Goal: Task Accomplishment & Management: Complete application form

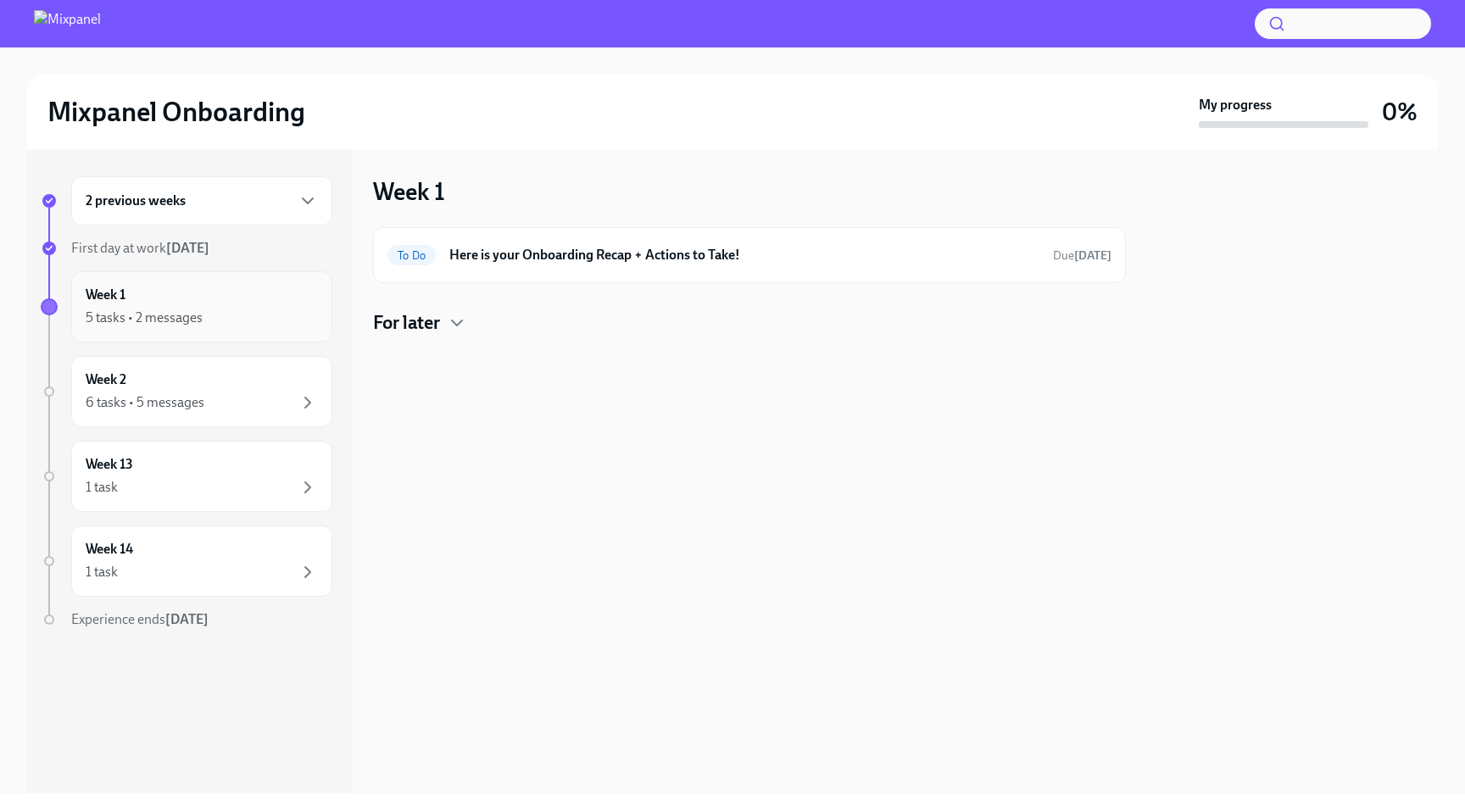
click at [259, 305] on div "Week 1 5 tasks • 2 messages" at bounding box center [201, 306] width 232 height 42
click at [416, 325] on h4 "For later" at bounding box center [407, 323] width 67 height 26
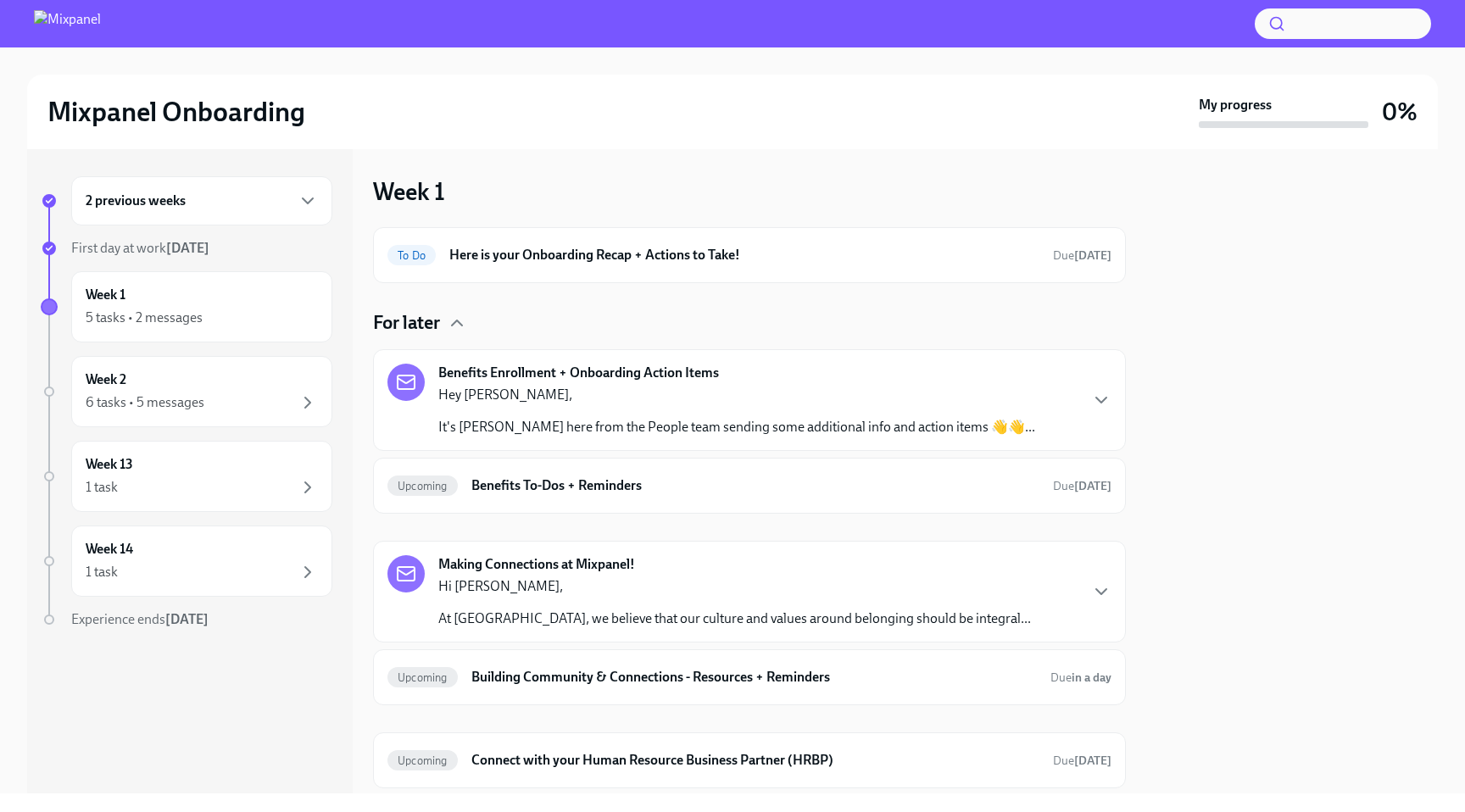
click at [502, 407] on div "Hey [PERSON_NAME], It's [PERSON_NAME] here from the People team sending some ad…" at bounding box center [737, 410] width 597 height 51
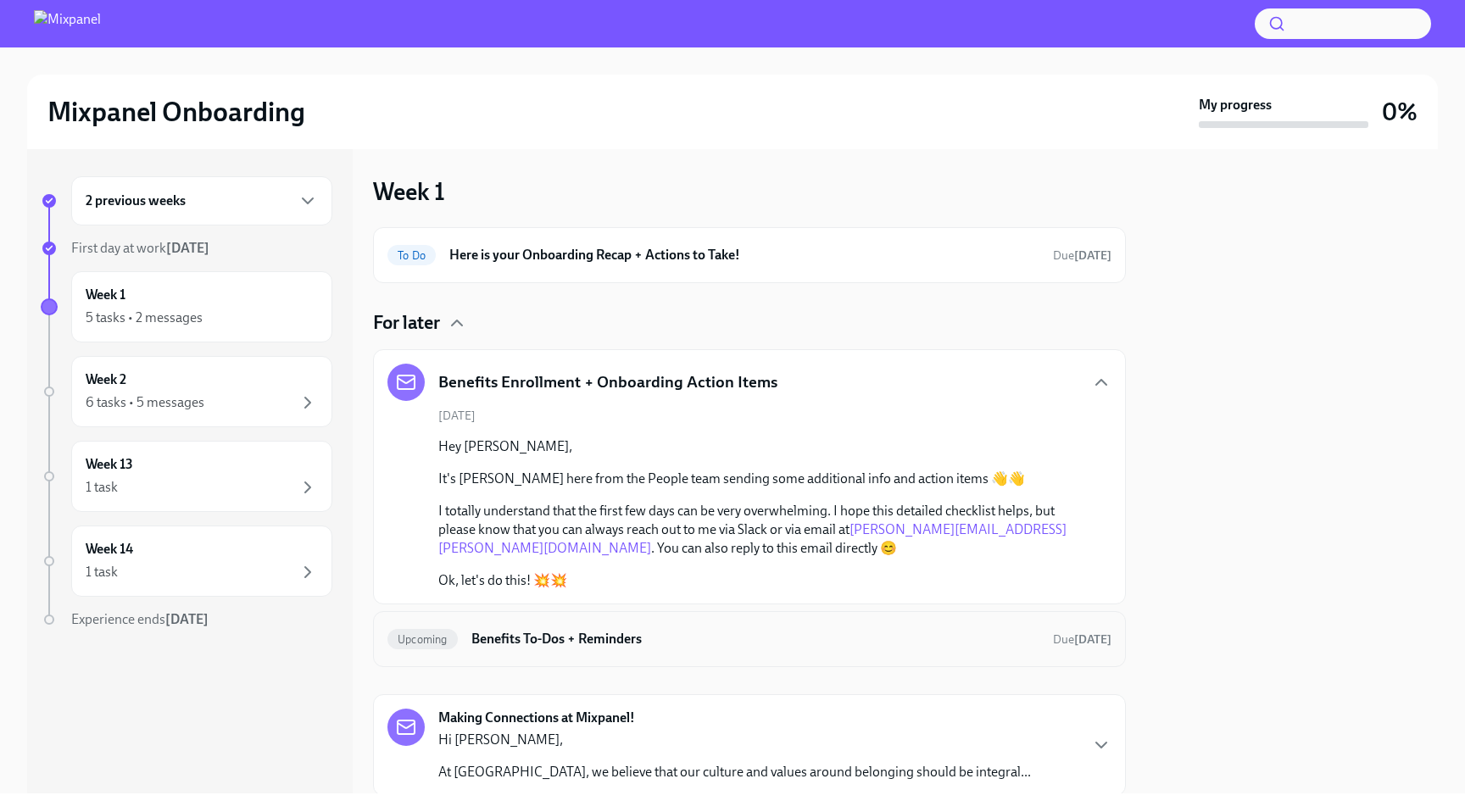
scroll to position [260, 0]
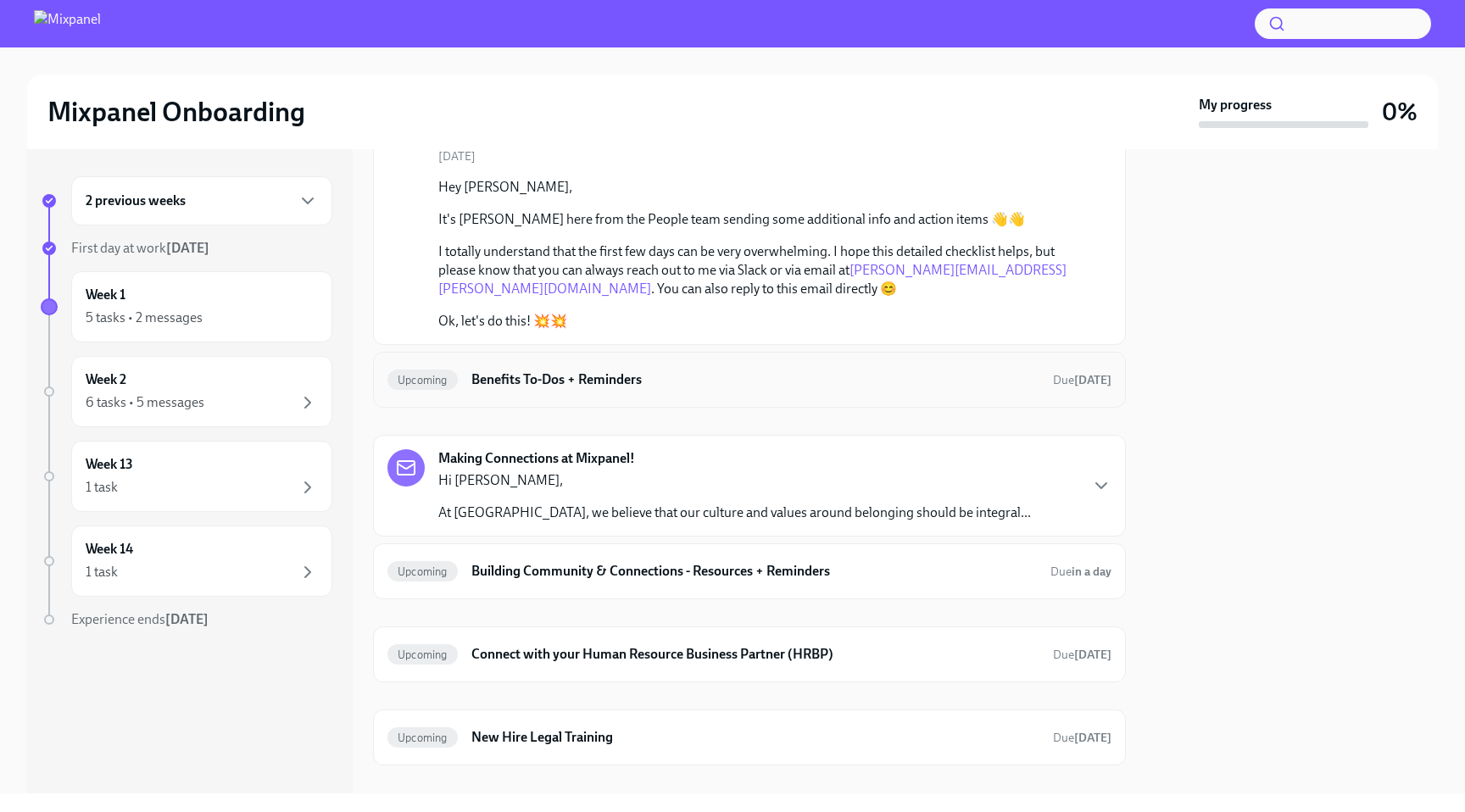
click at [665, 368] on div "Upcoming Benefits To-Dos + Reminders Due [DATE]" at bounding box center [749, 380] width 724 height 27
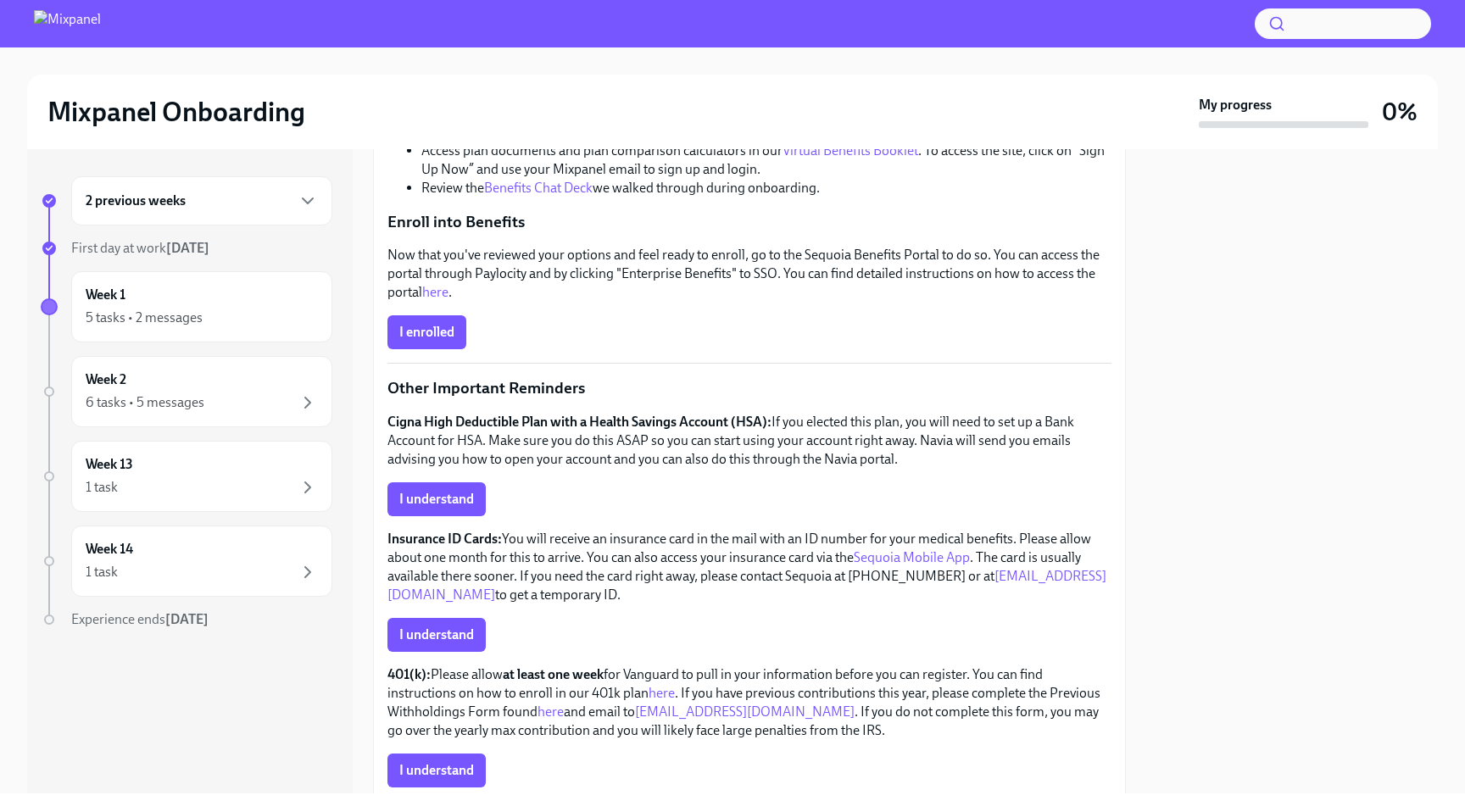
scroll to position [193, 0]
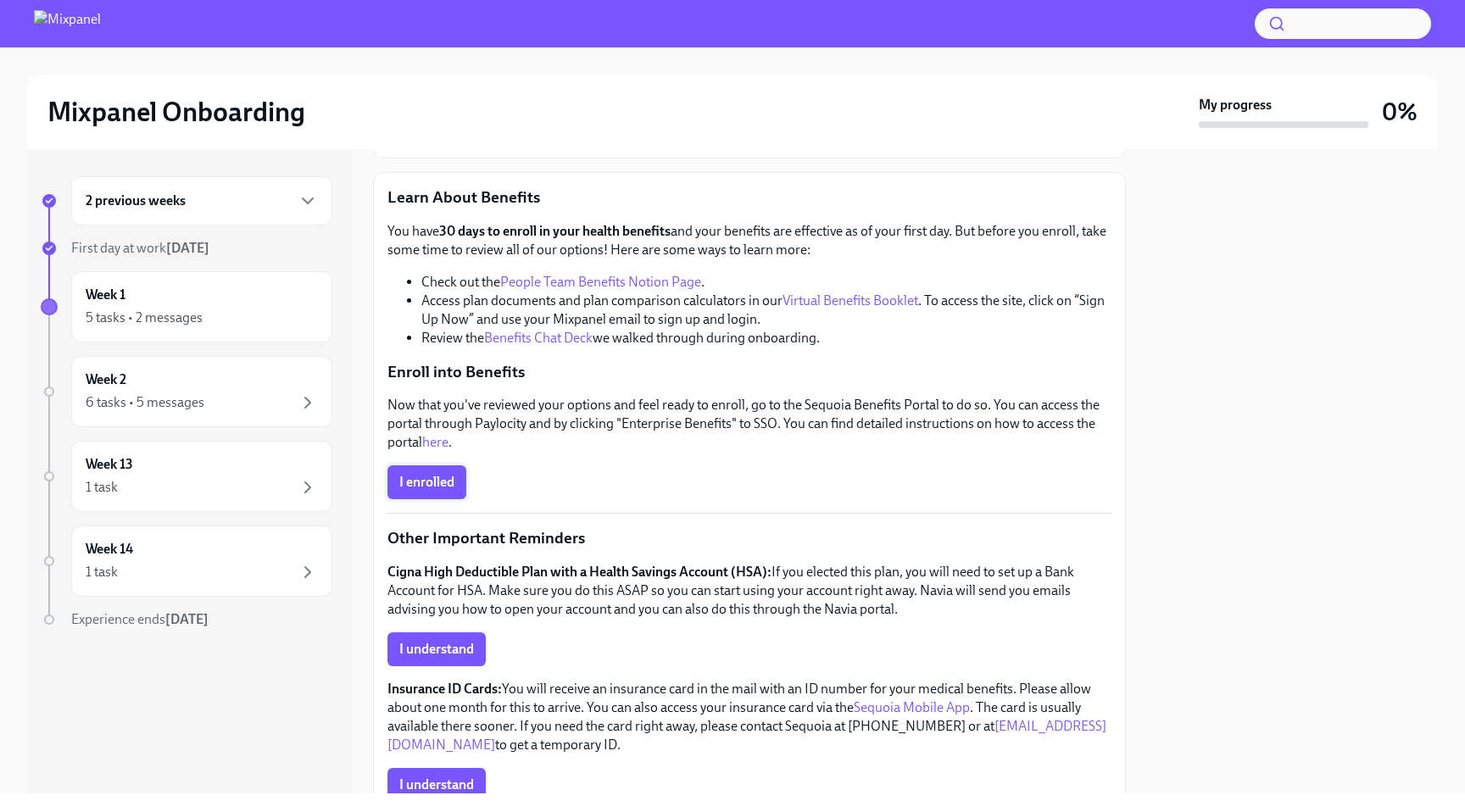
click at [429, 486] on span "I enrolled" at bounding box center [428, 483] width 55 height 17
click at [467, 641] on span "I understand" at bounding box center [437, 650] width 74 height 17
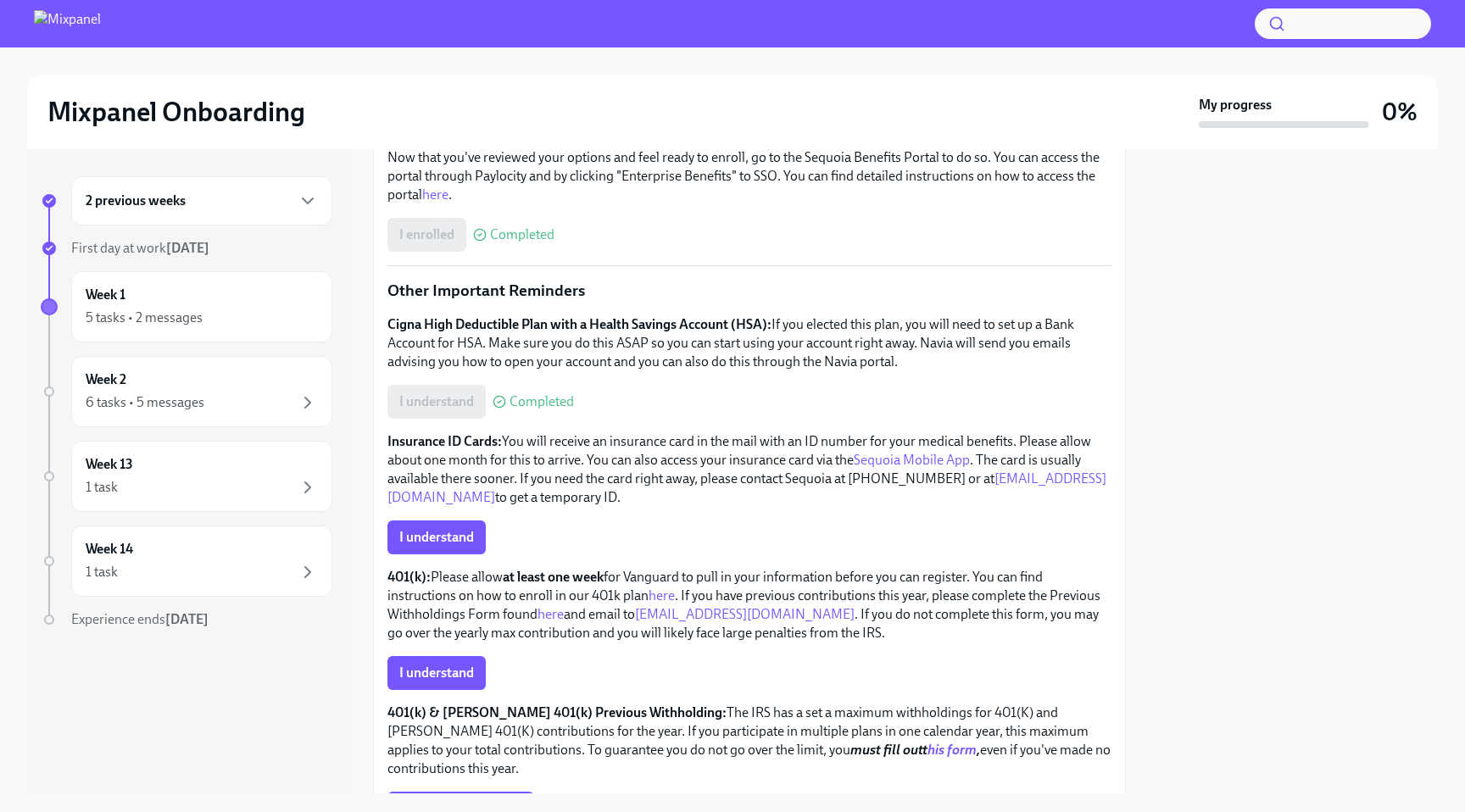
scroll to position [441, 0]
click at [471, 542] on span "I understand" at bounding box center [437, 537] width 74 height 17
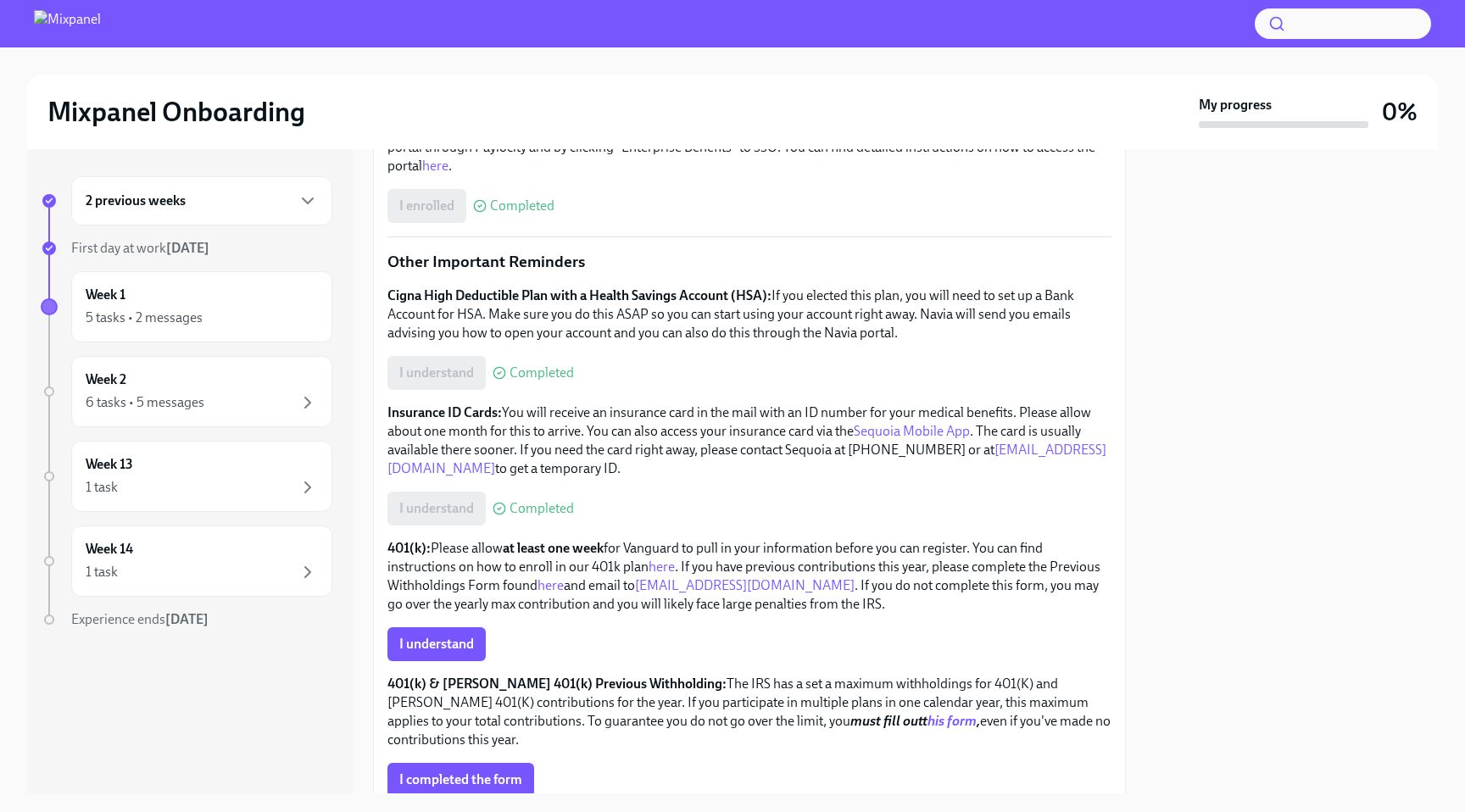
scroll to position [579, 0]
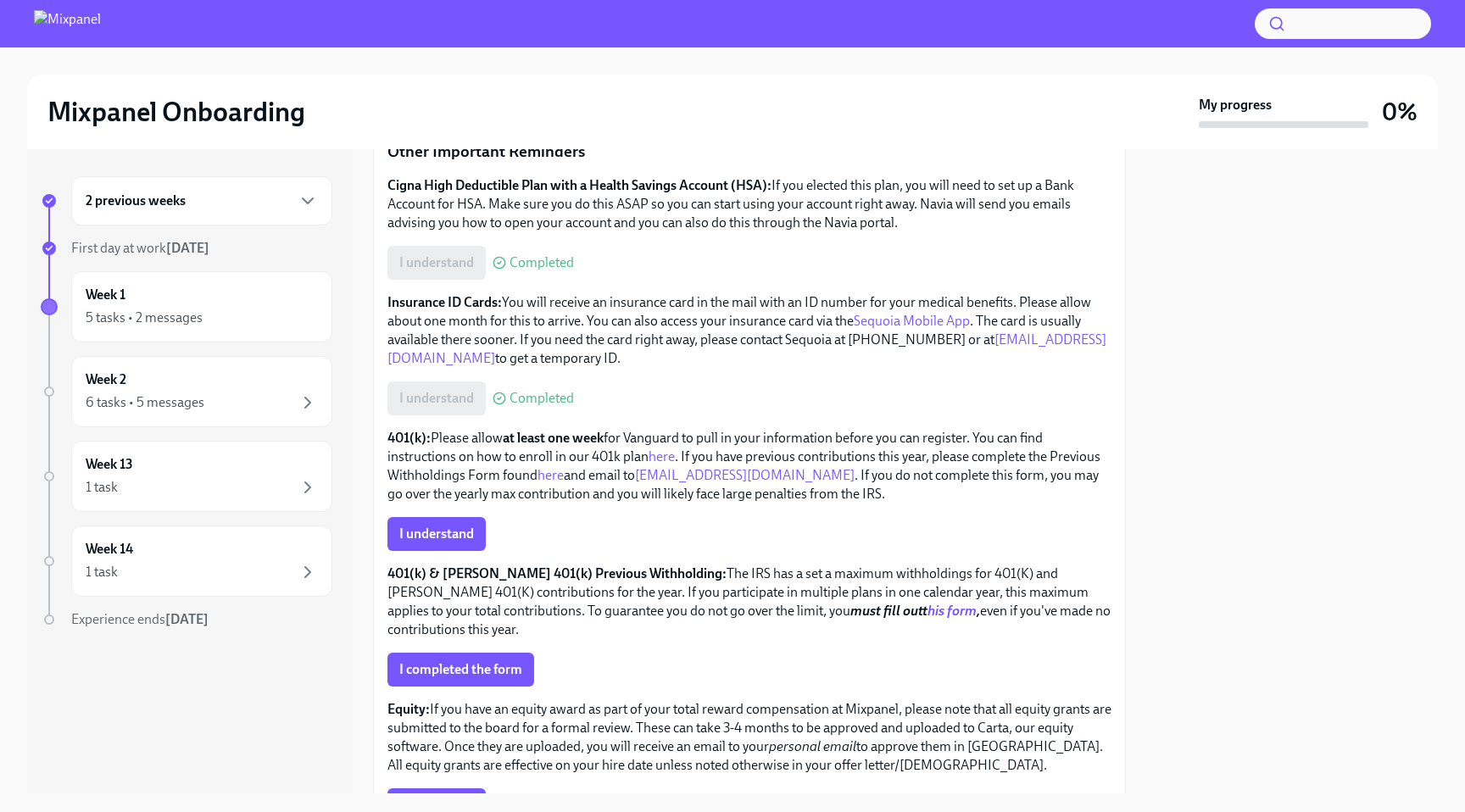
click at [564, 475] on link "here" at bounding box center [551, 475] width 27 height 16
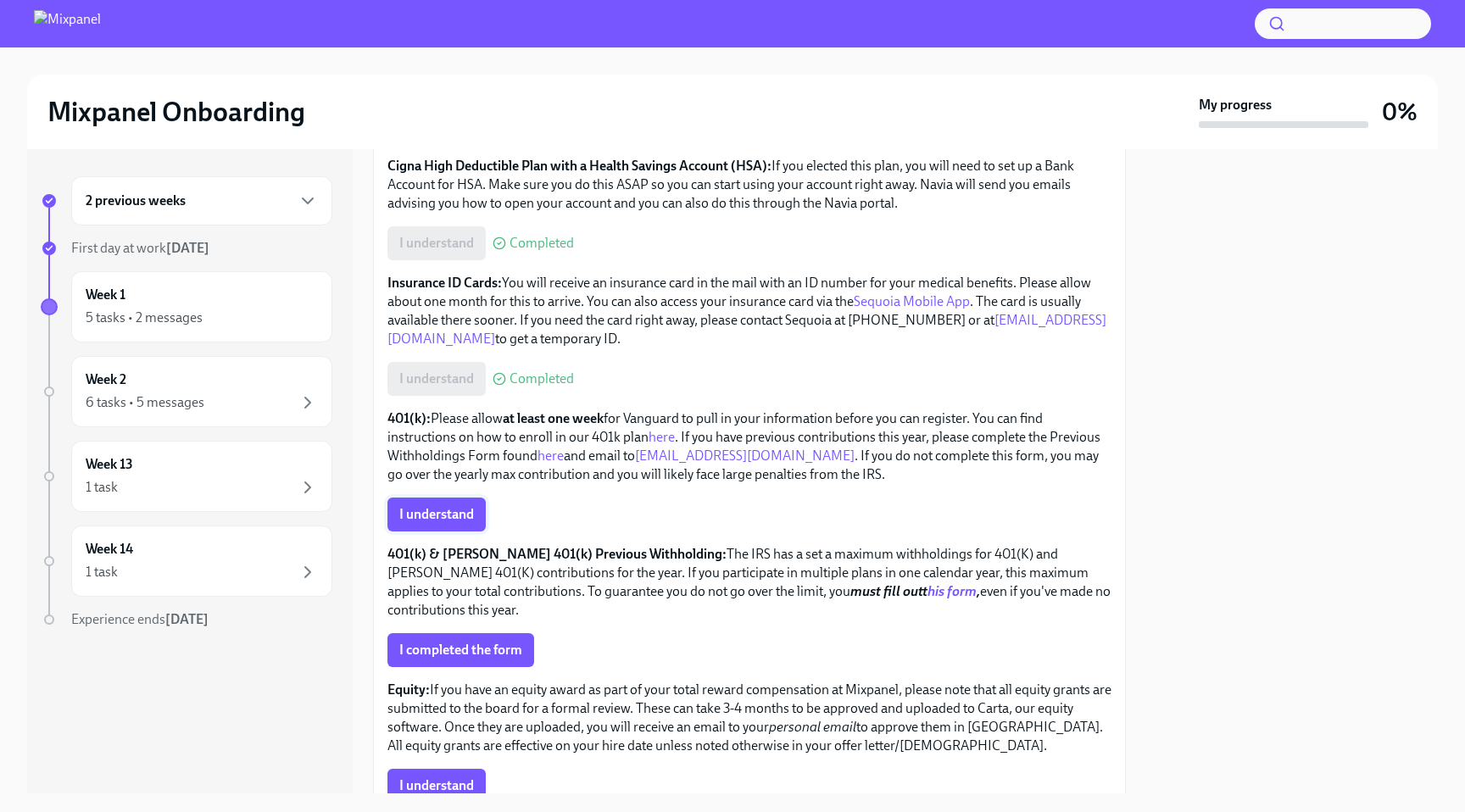
click at [456, 501] on button "I understand" at bounding box center [436, 515] width 98 height 34
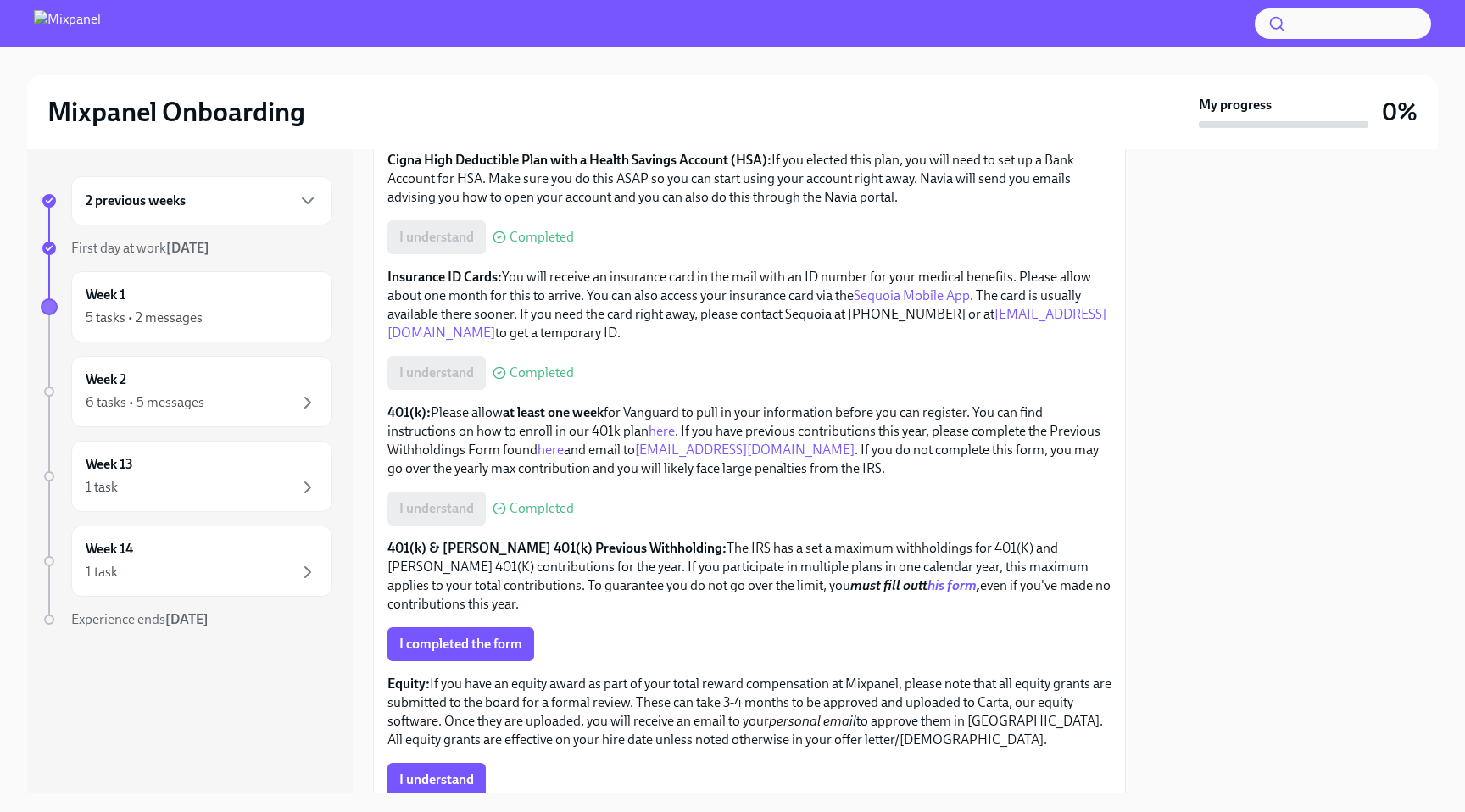
scroll to position [796, 0]
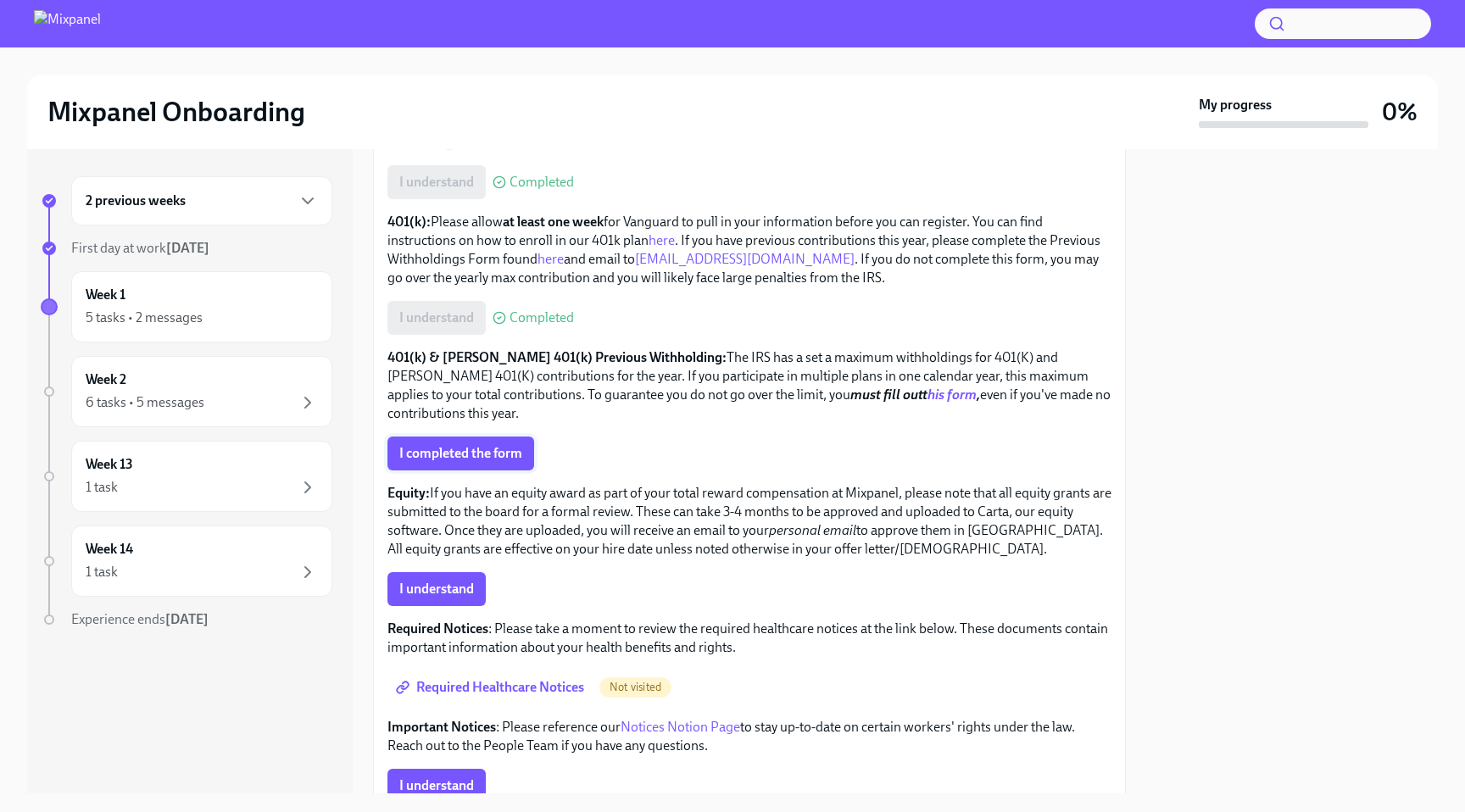
click at [500, 453] on span "I completed the form" at bounding box center [461, 454] width 123 height 17
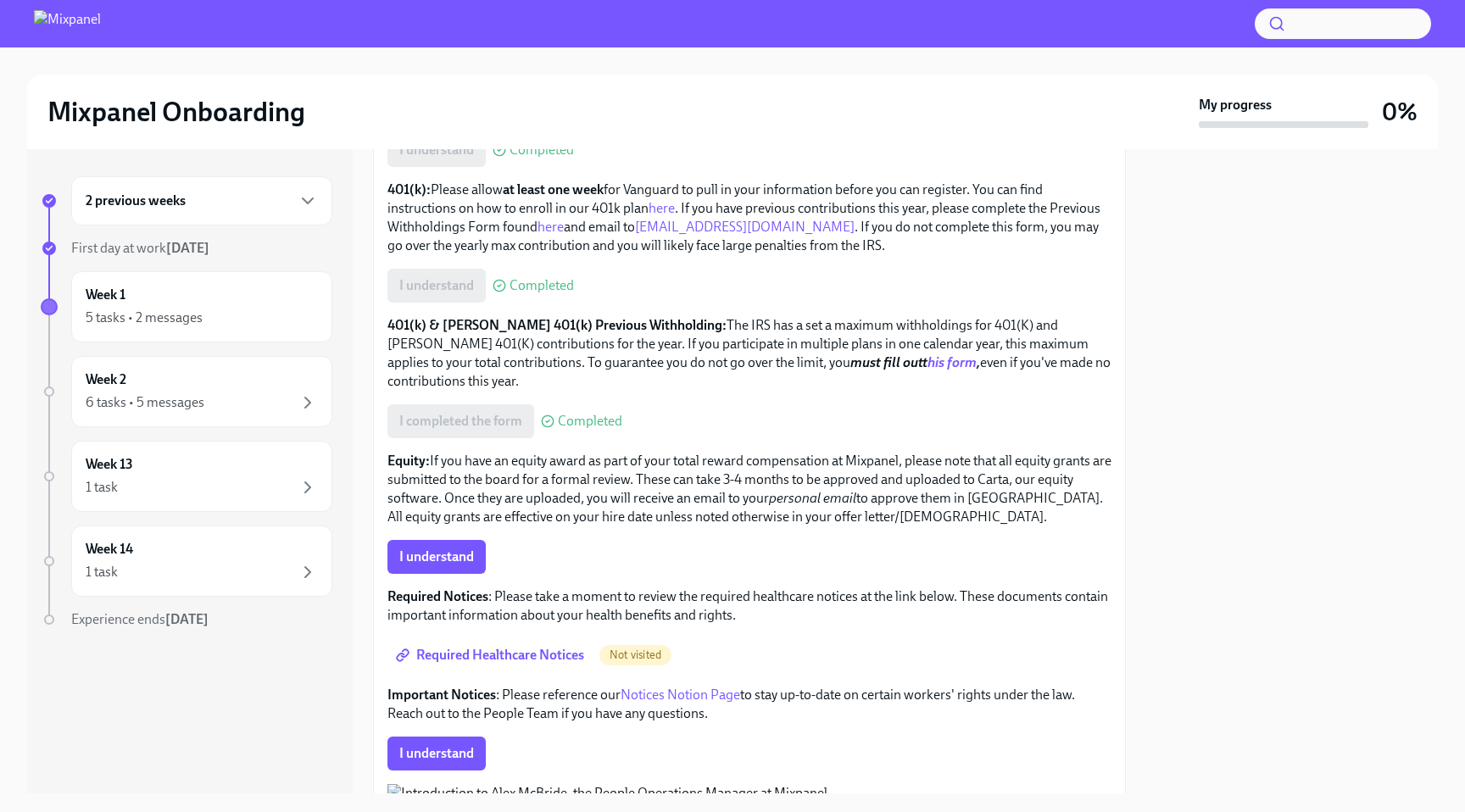
scroll to position [941, 0]
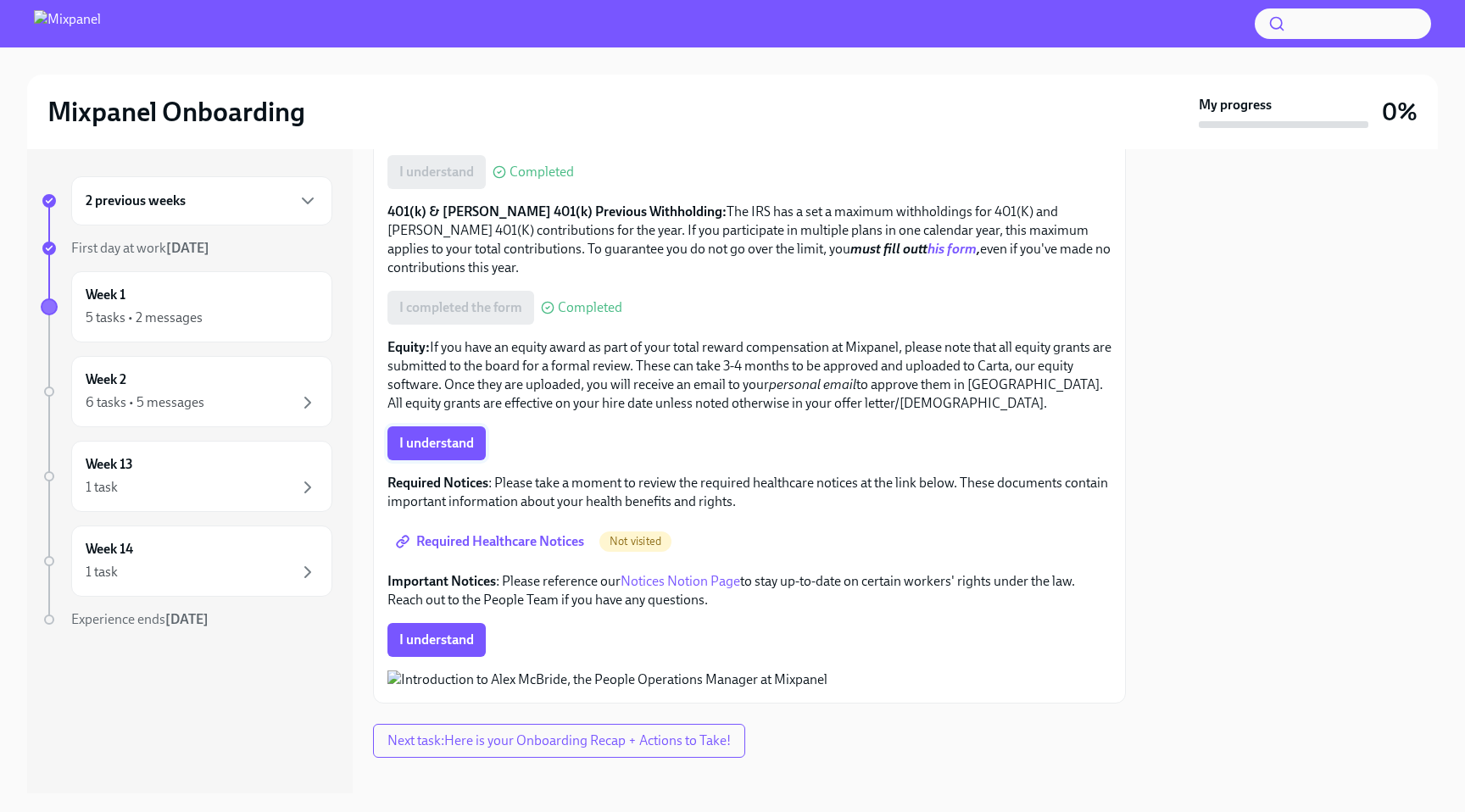
click at [464, 438] on span "I understand" at bounding box center [437, 444] width 74 height 17
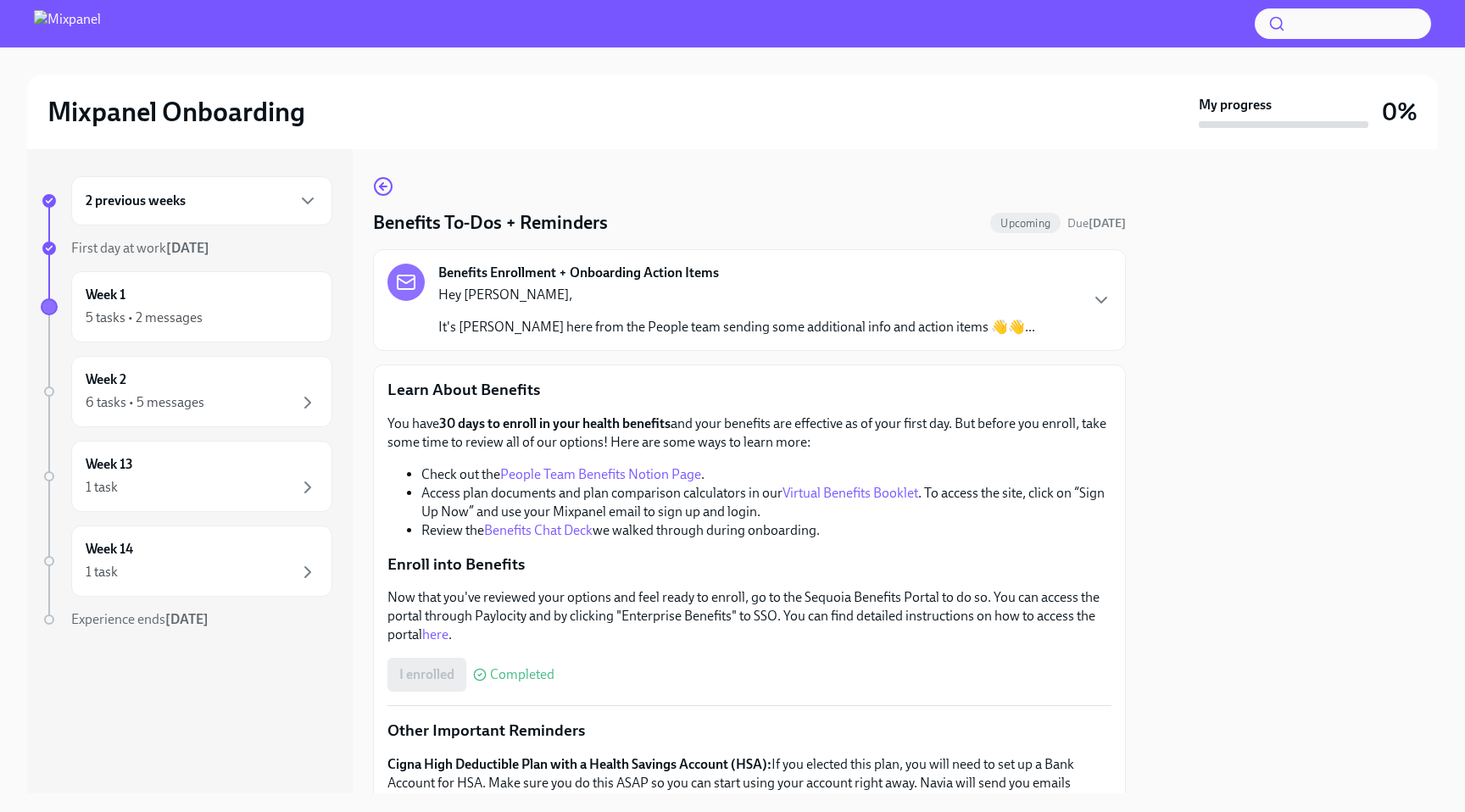
scroll to position [1137, 0]
